Goal: Book appointment/travel/reservation

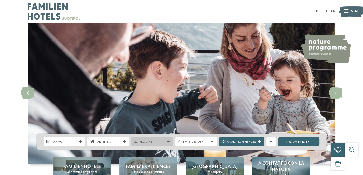
click at [167, 144] on div "Regione" at bounding box center [152, 141] width 42 height 9
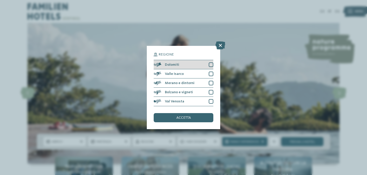
click at [186, 62] on div "Dolomiti" at bounding box center [184, 64] width 60 height 9
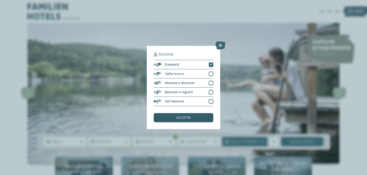
click at [182, 119] on span "accetta" at bounding box center [183, 118] width 15 height 4
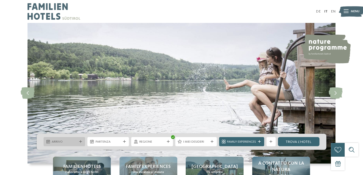
click at [81, 141] on icon at bounding box center [80, 142] width 3 height 3
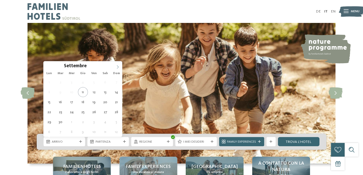
click at [118, 68] on icon at bounding box center [118, 67] width 2 height 3
type div "[DATE]"
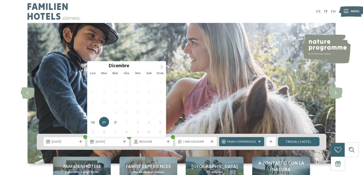
type input "****"
click at [160, 67] on icon at bounding box center [162, 67] width 4 height 4
type div "[DATE]"
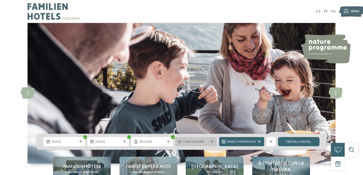
click at [212, 142] on icon at bounding box center [212, 142] width 3 height 3
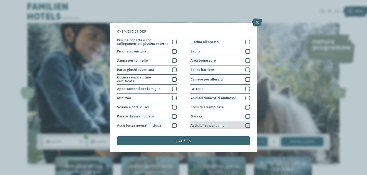
click at [246, 124] on div at bounding box center [248, 125] width 5 height 5
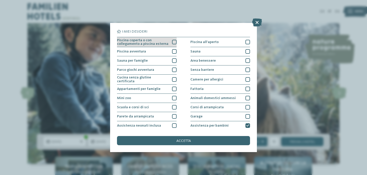
click at [172, 41] on div at bounding box center [174, 42] width 5 height 5
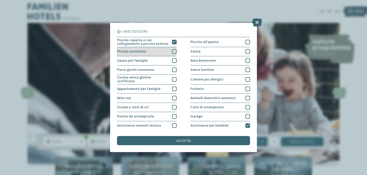
click at [175, 51] on div at bounding box center [174, 51] width 5 height 5
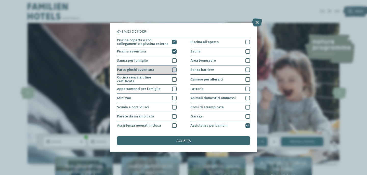
click at [175, 71] on div at bounding box center [174, 70] width 5 height 5
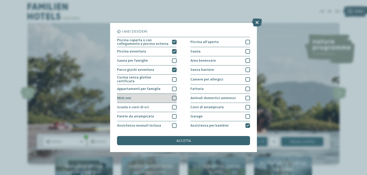
click at [172, 98] on div at bounding box center [174, 98] width 5 height 5
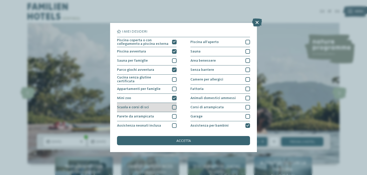
click at [172, 107] on div at bounding box center [174, 107] width 5 height 5
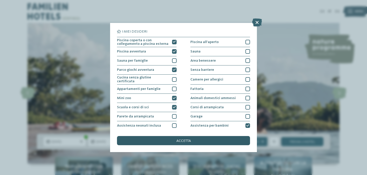
click at [186, 142] on span "accetta" at bounding box center [183, 141] width 15 height 4
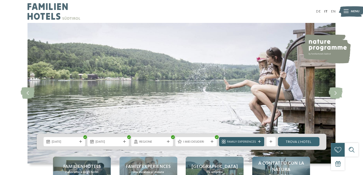
click at [261, 142] on icon at bounding box center [259, 142] width 3 height 3
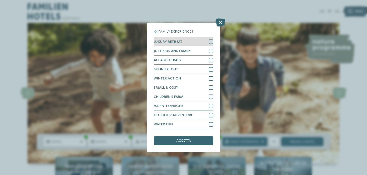
click at [196, 41] on div "LUXURY RETREAT" at bounding box center [184, 41] width 60 height 9
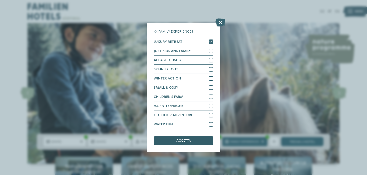
click at [183, 139] on span "accetta" at bounding box center [183, 141] width 15 height 4
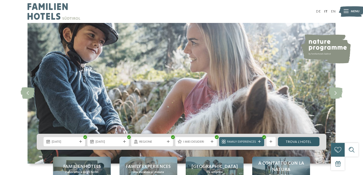
click at [310, 138] on link "trova l’hotel" at bounding box center [299, 141] width 42 height 9
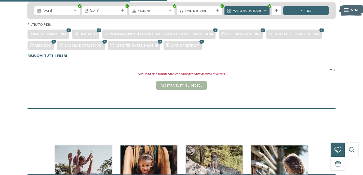
scroll to position [108, 0]
